Goal: Information Seeking & Learning: Learn about a topic

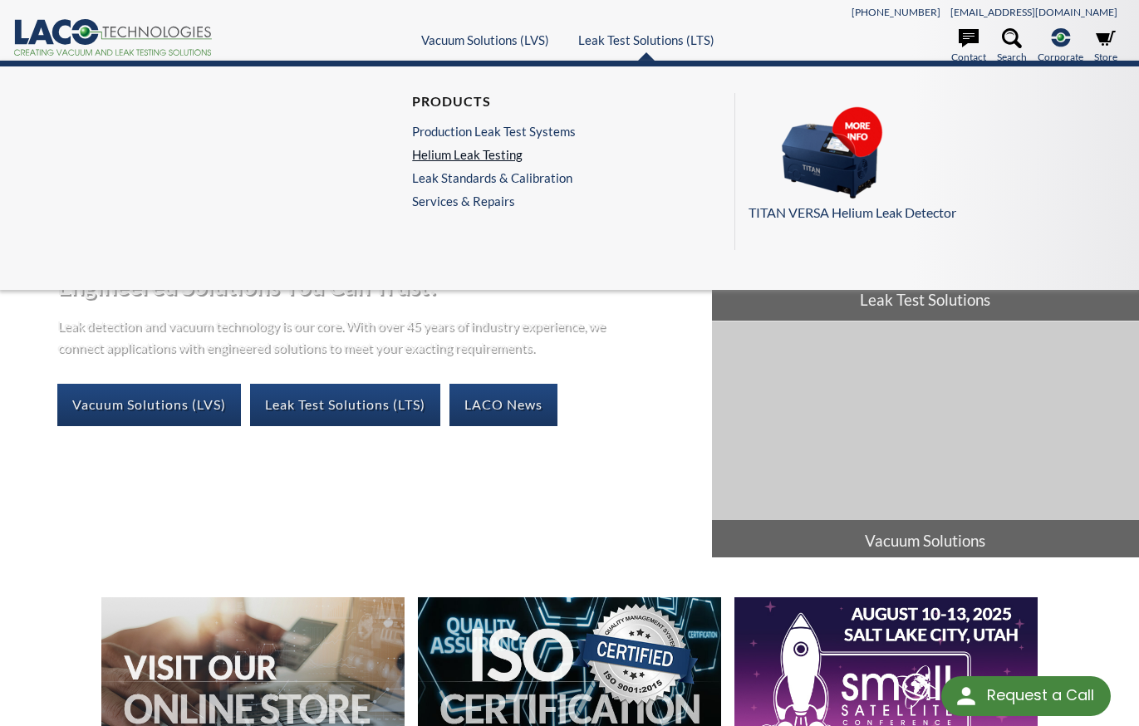
click at [442, 154] on link "Helium Leak Testing" at bounding box center [494, 154] width 164 height 15
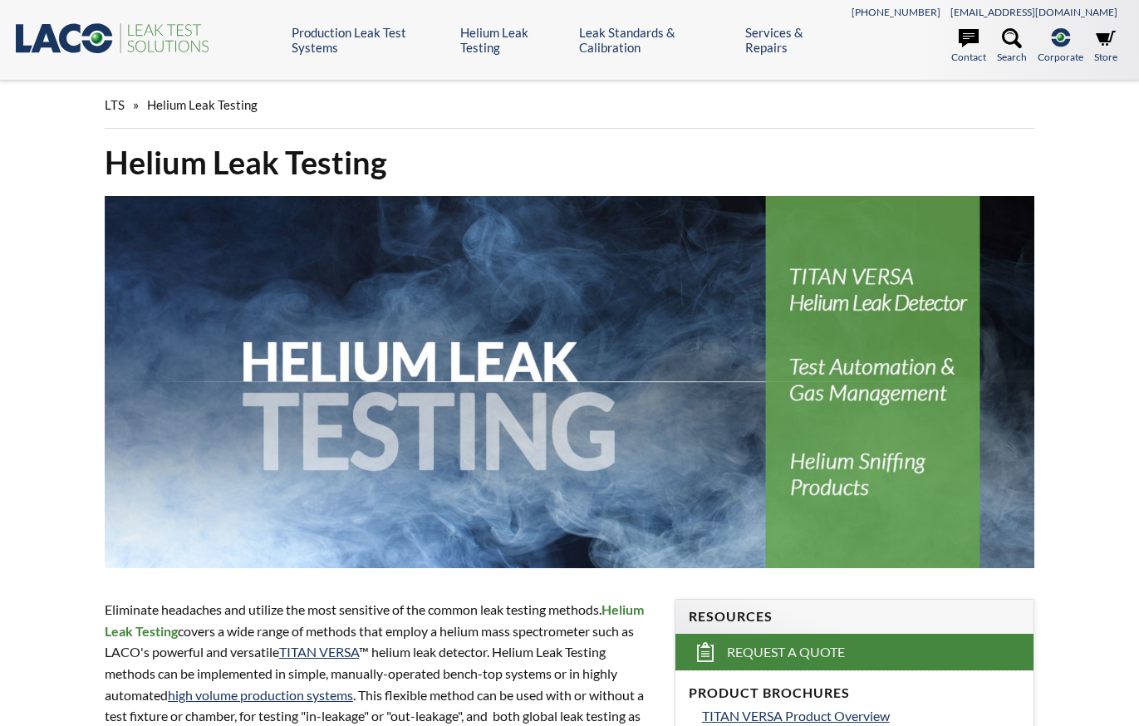
select select "Language Translate Widget"
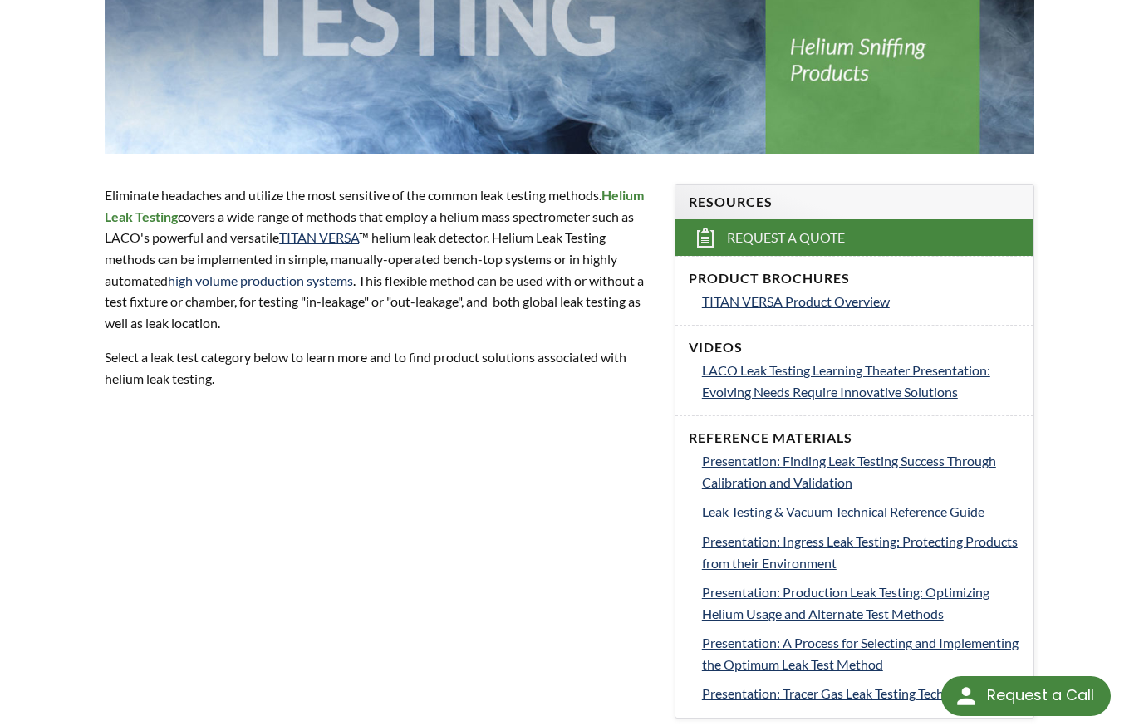
scroll to position [415, 0]
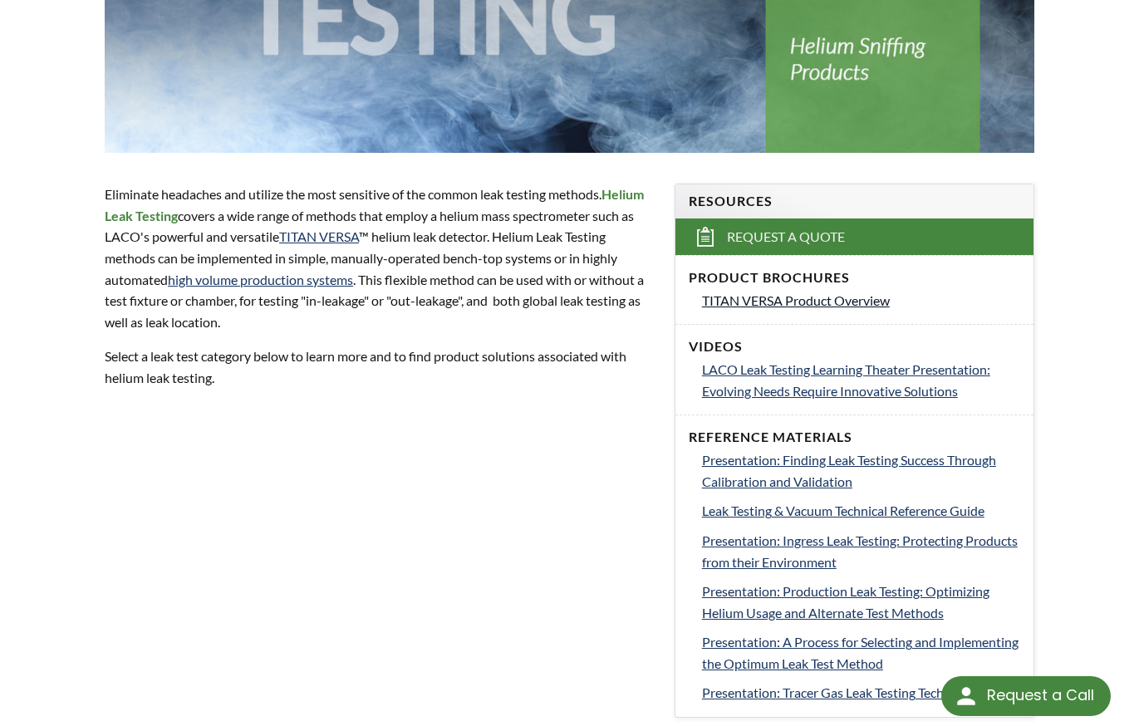
click at [751, 300] on span "TITAN VERSA Product Overview" at bounding box center [796, 300] width 188 height 16
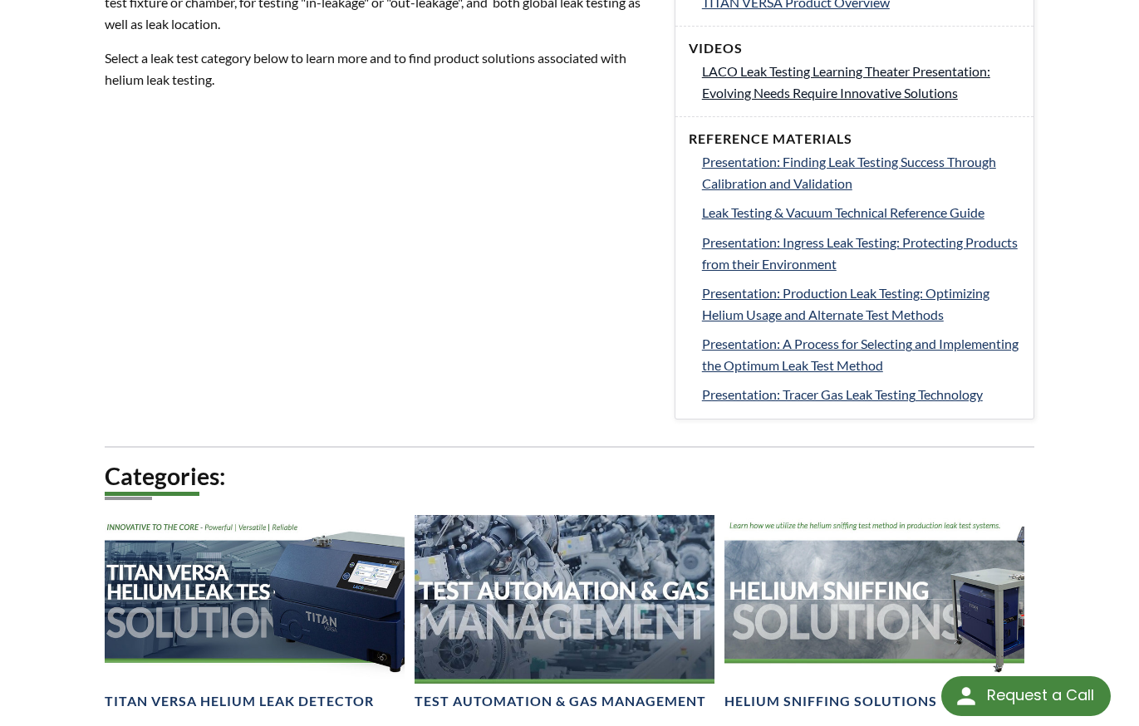
scroll to position [664, 0]
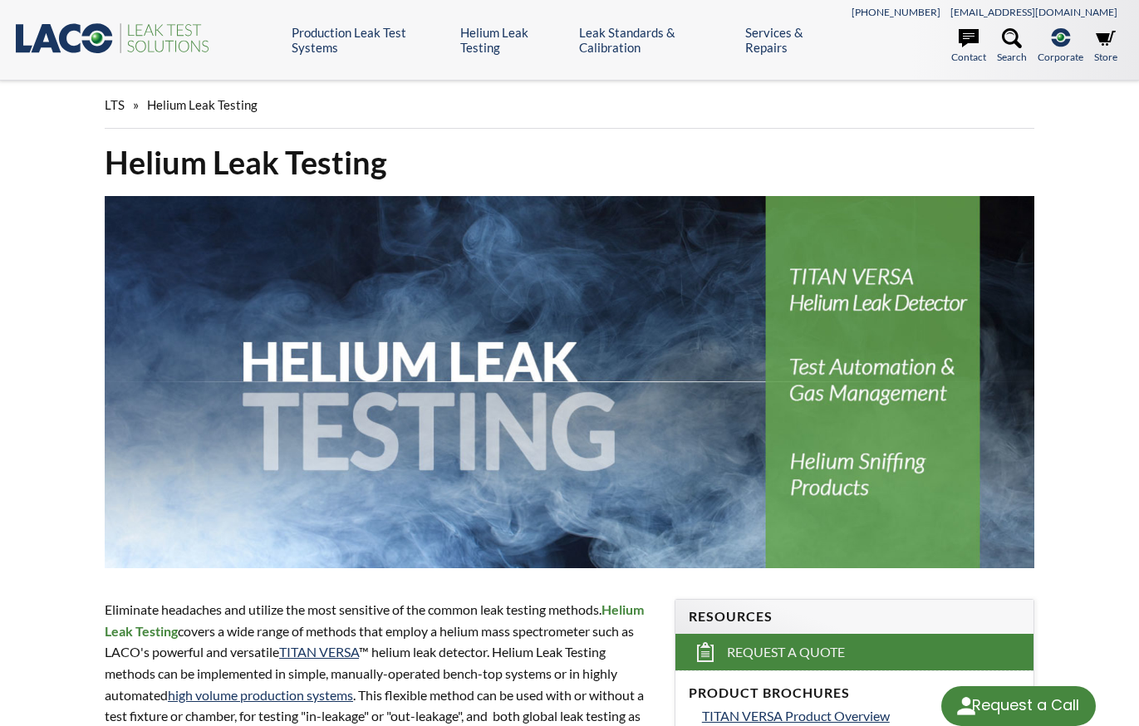
select select "Language Translate Widget"
